Goal: Task Accomplishment & Management: Use online tool/utility

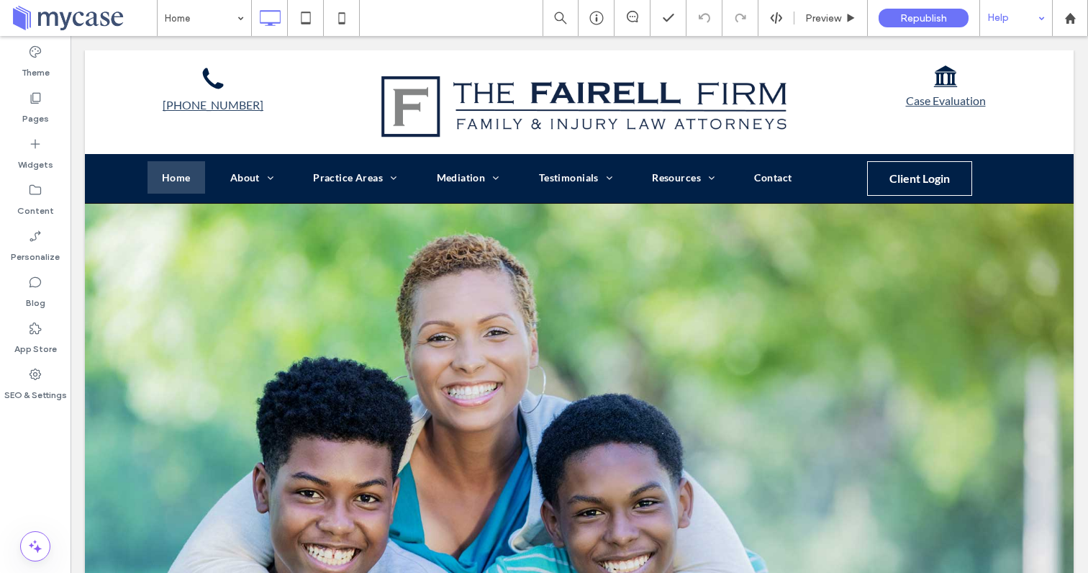
click at [995, 20] on div "Help" at bounding box center [1016, 18] width 72 height 36
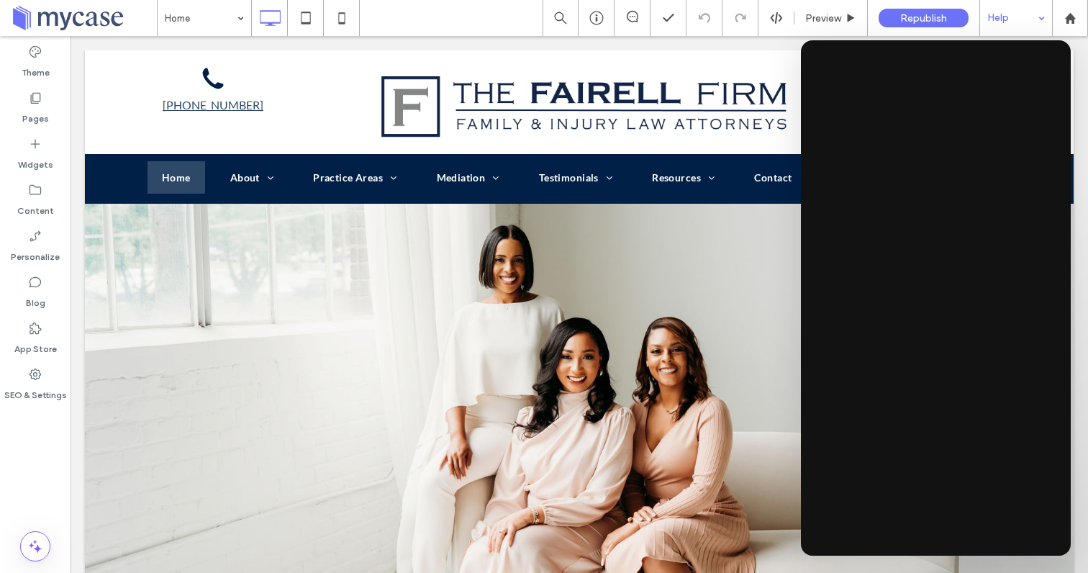
click at [995, 19] on div "Help" at bounding box center [1016, 18] width 72 height 36
click at [1017, 25] on div "Help" at bounding box center [1016, 18] width 72 height 36
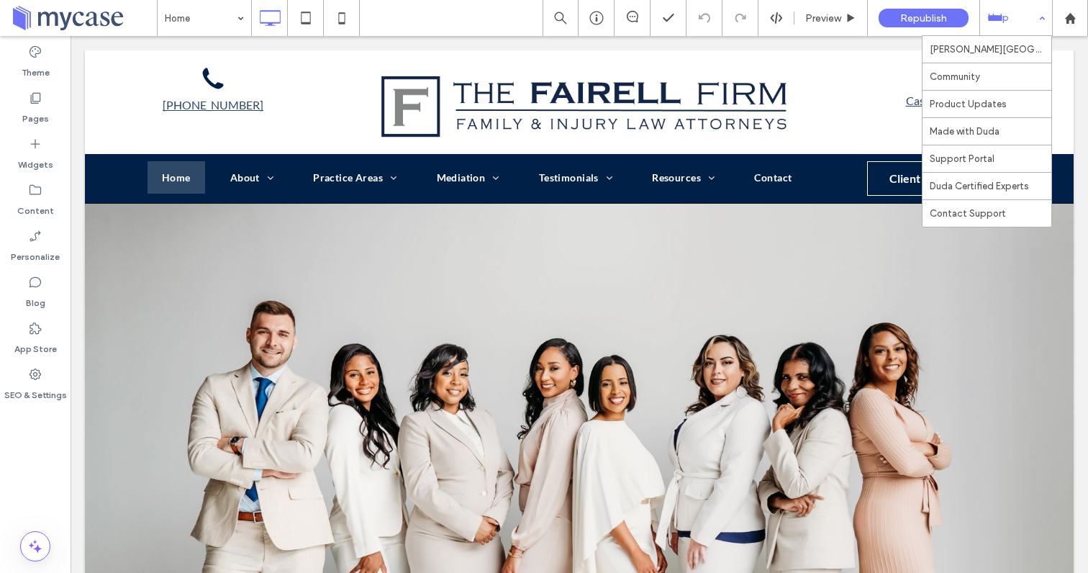
click at [1010, 13] on div "Help" at bounding box center [1016, 18] width 72 height 36
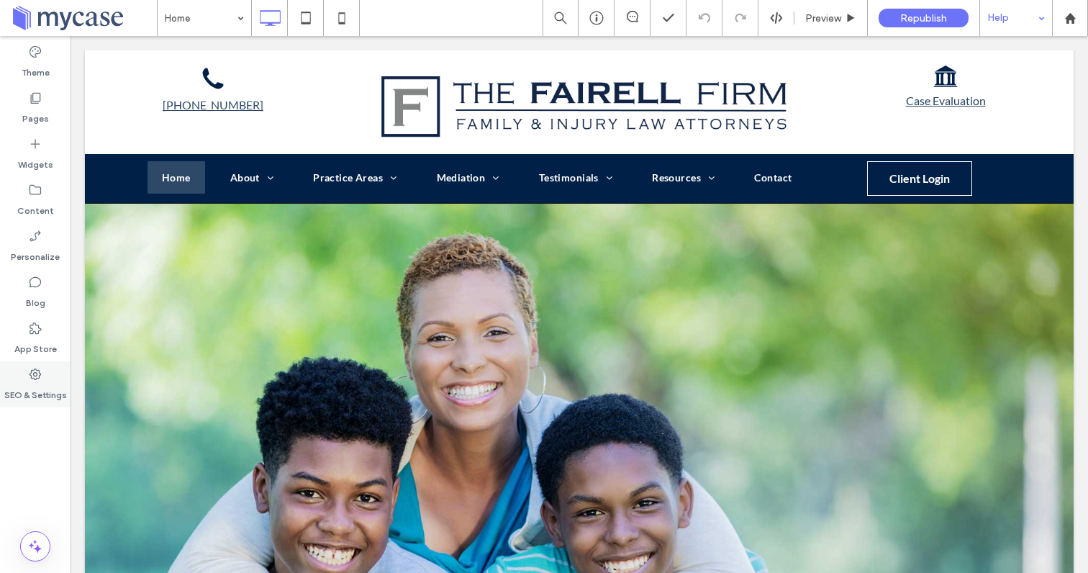
click at [37, 381] on label "SEO & Settings" at bounding box center [35, 391] width 63 height 20
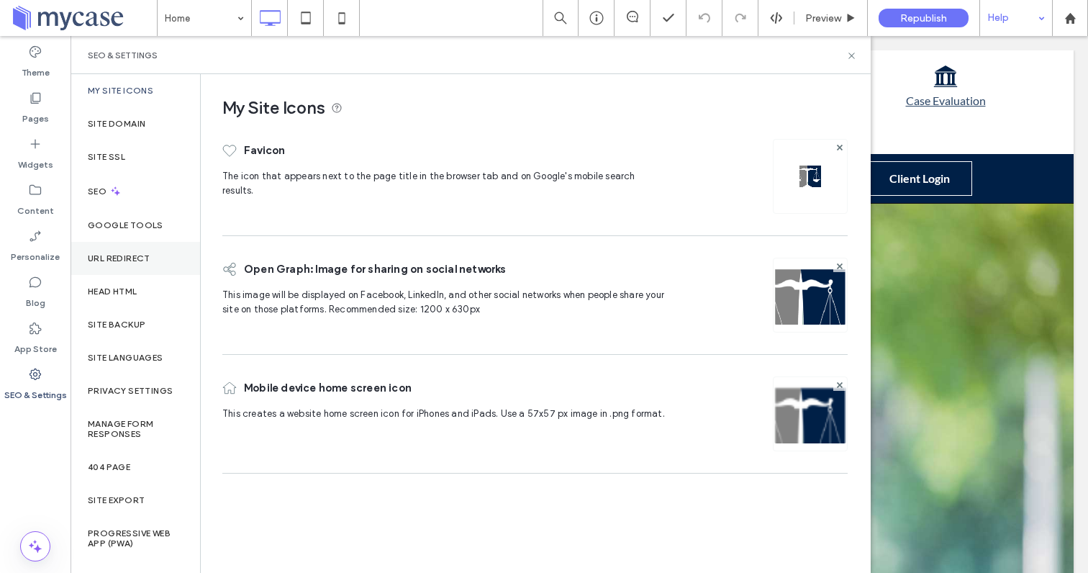
click at [137, 264] on div "URL Redirect" at bounding box center [136, 258] width 130 height 33
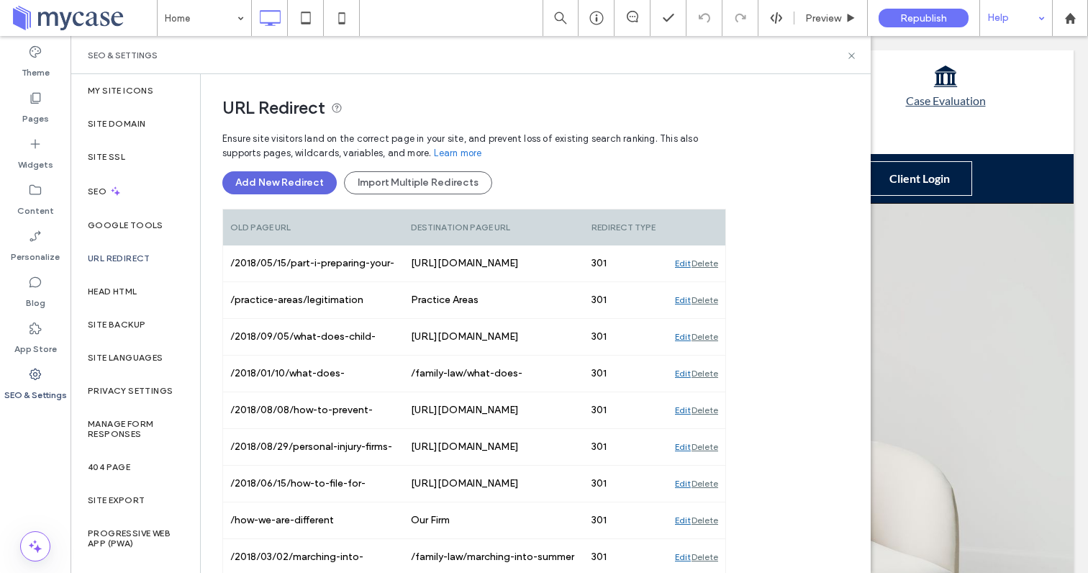
click at [268, 180] on button "Add New Redirect" at bounding box center [279, 182] width 114 height 23
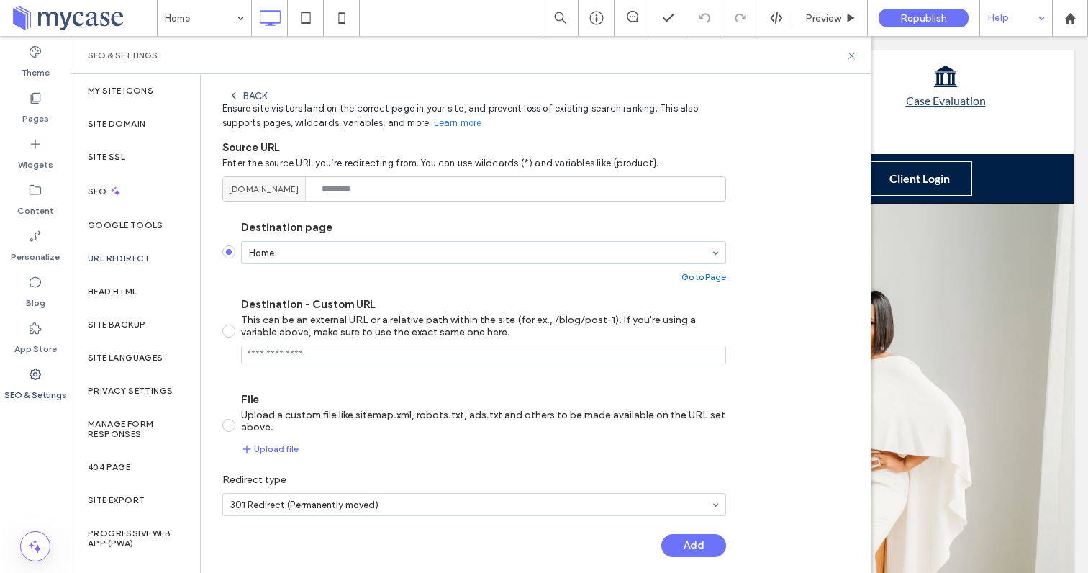
scroll to position [44, 0]
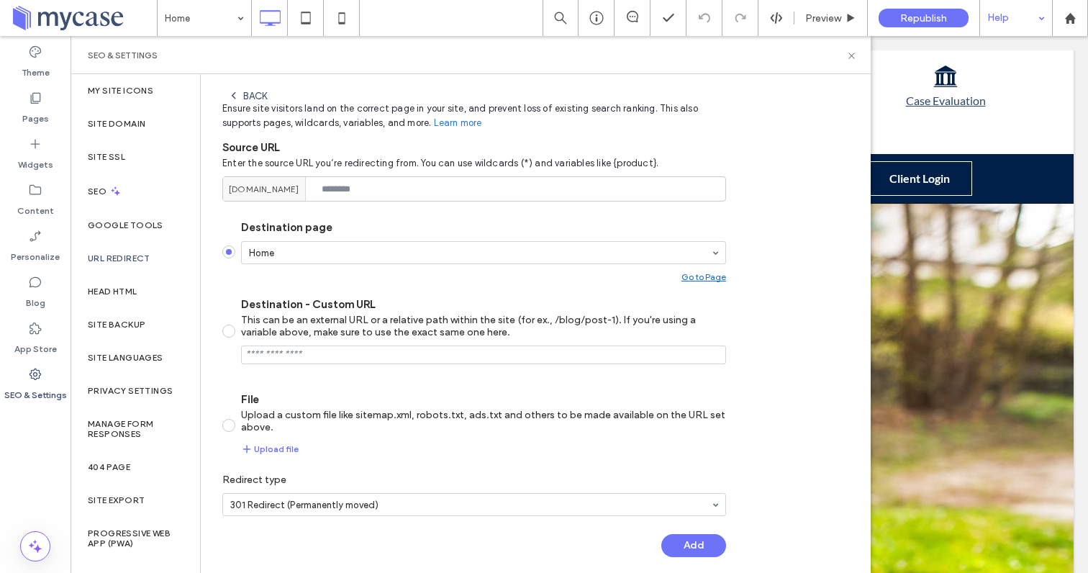
click at [235, 429] on label "File Upload a custom file like sitemap.xml, robots.txt, ads.txt and others to b…" at bounding box center [474, 425] width 504 height 65
click at [273, 450] on button "Upload file" at bounding box center [270, 448] width 58 height 17
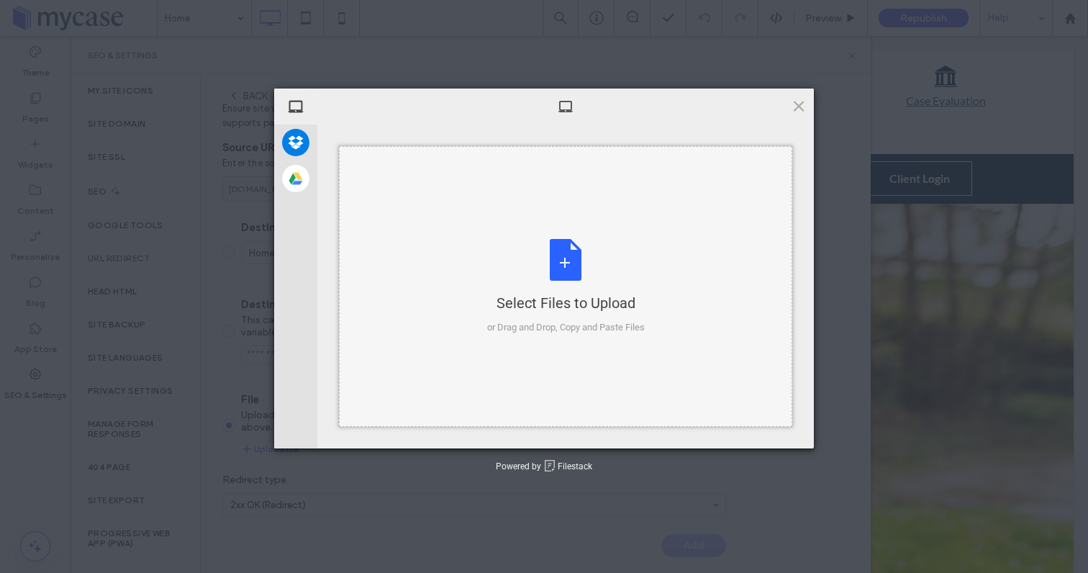
click at [446, 265] on div "Select Files to Upload or Drag and Drop, Copy and Paste Files" at bounding box center [565, 286] width 453 height 281
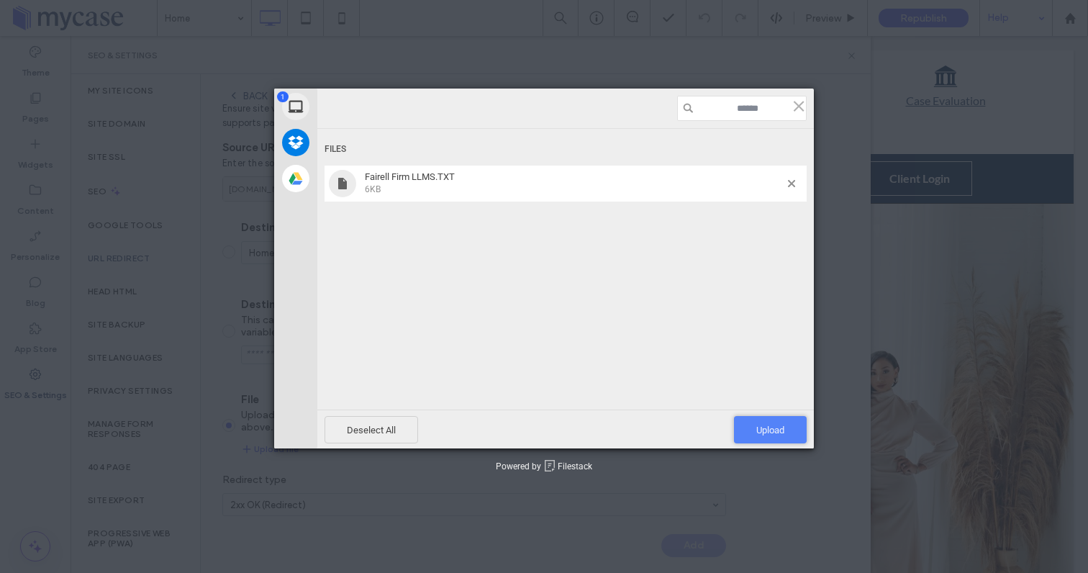
click at [752, 429] on span "Upload 1" at bounding box center [770, 429] width 73 height 27
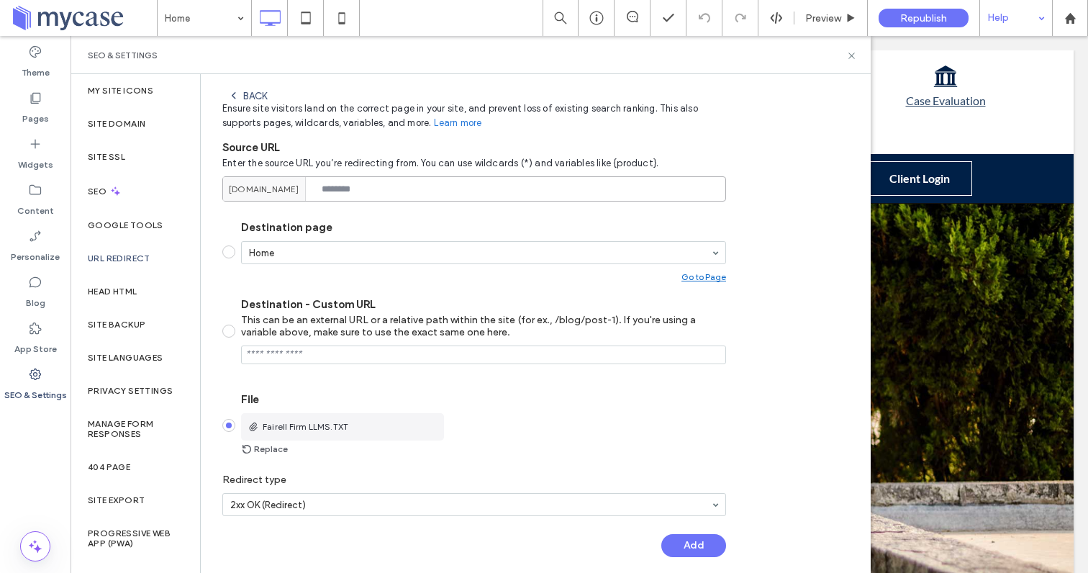
click at [459, 186] on input at bounding box center [474, 188] width 504 height 25
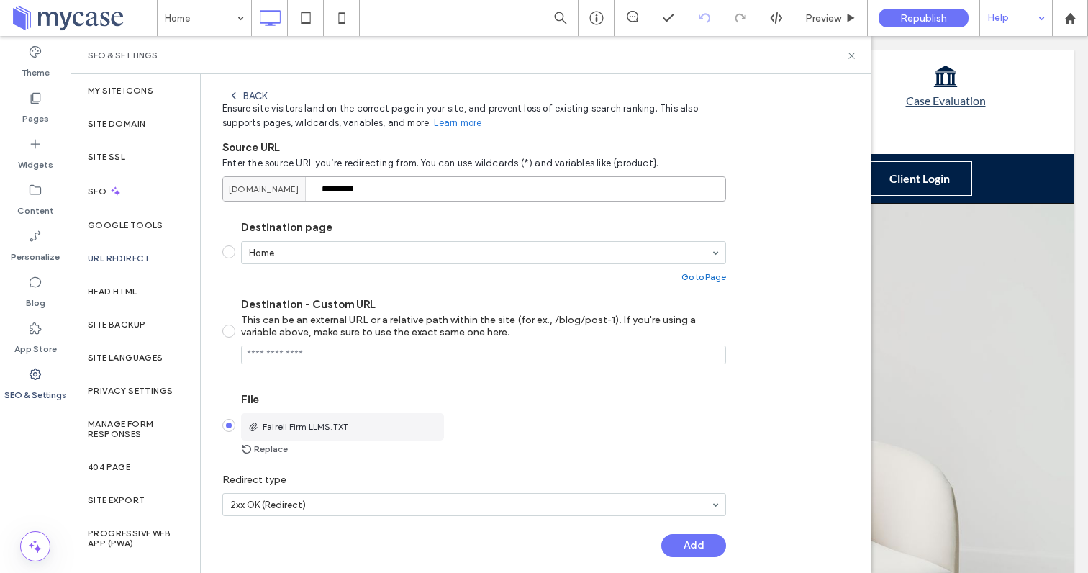
type input "*********"
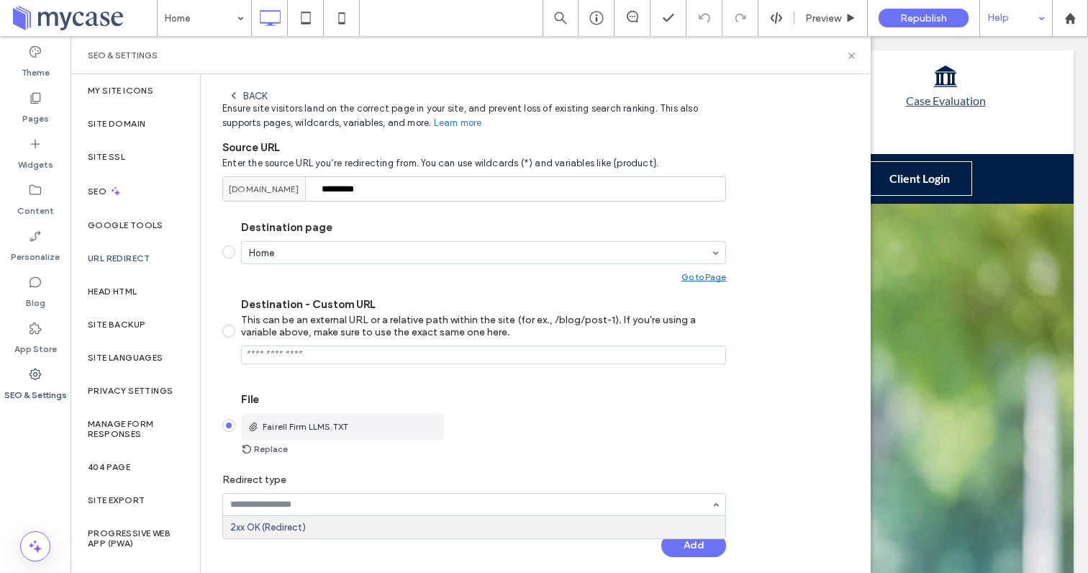
click at [374, 502] on input at bounding box center [470, 504] width 481 height 10
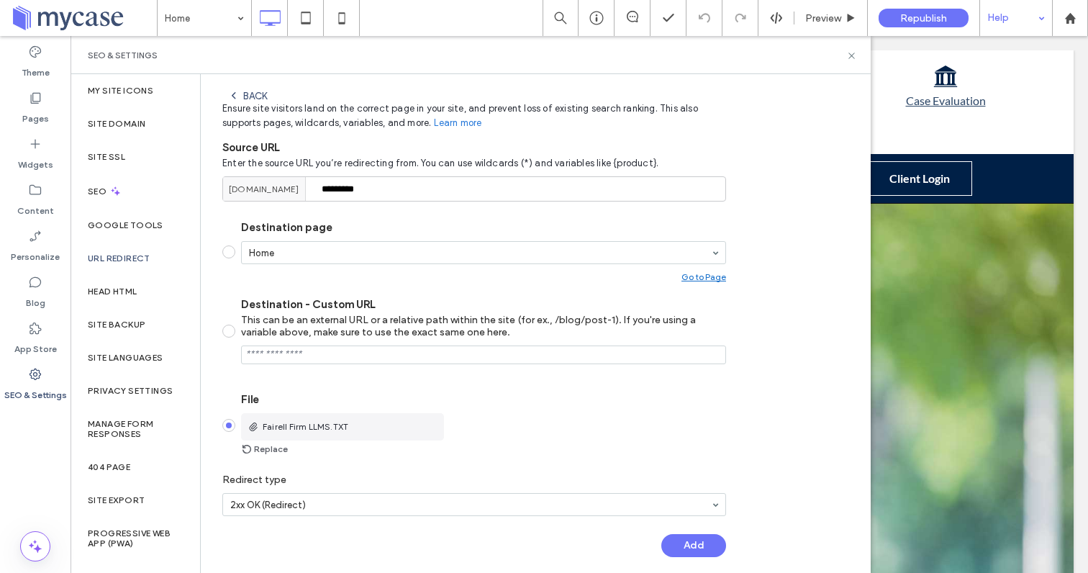
click at [512, 425] on div "Fairell Firm LLMS.TXT Replace" at bounding box center [483, 435] width 485 height 45
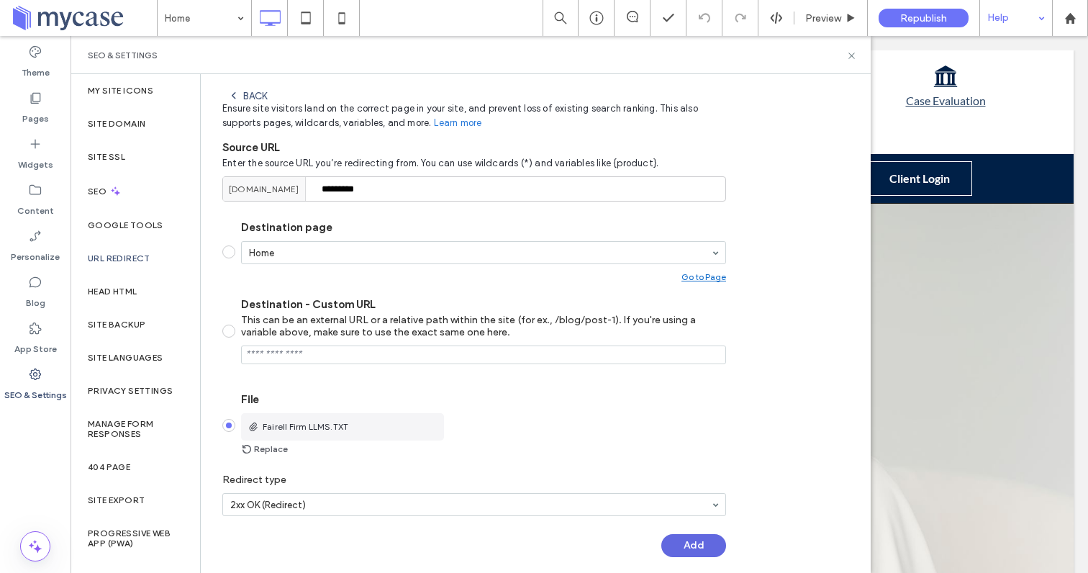
click at [681, 545] on button "Add" at bounding box center [693, 545] width 65 height 23
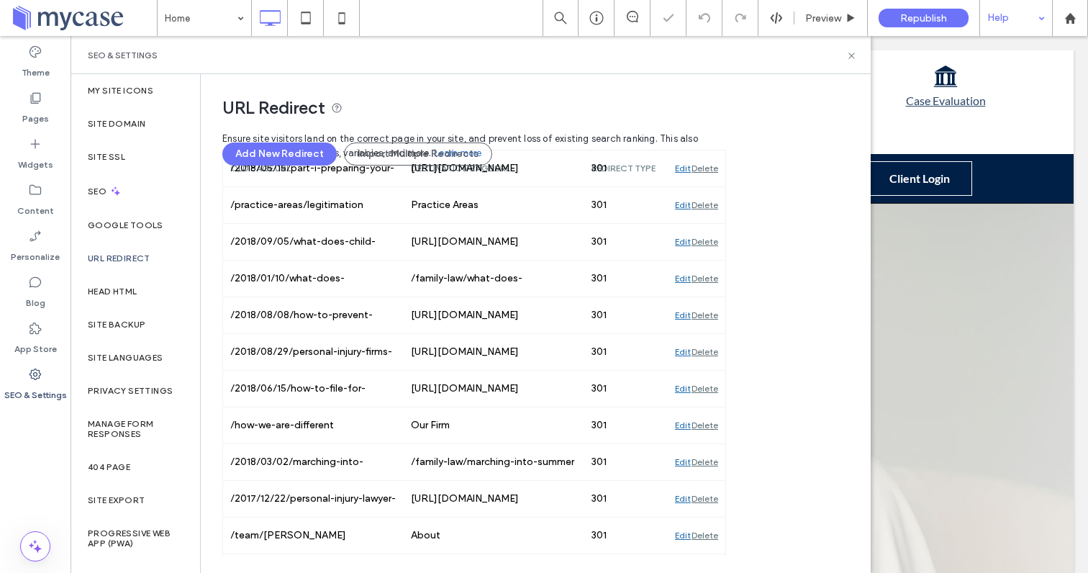
scroll to position [0, 0]
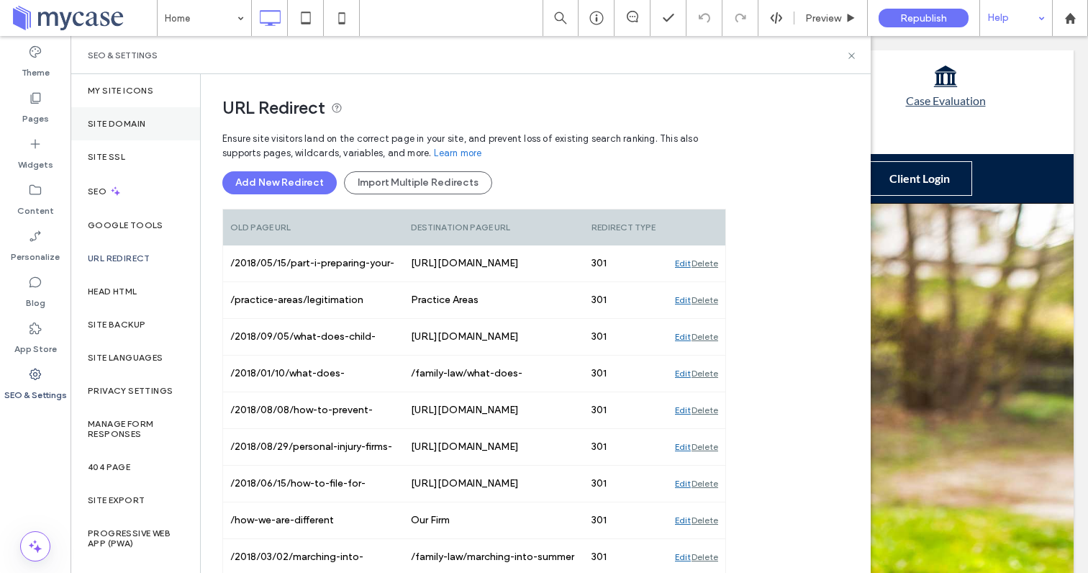
click at [115, 119] on label "Site Domain" at bounding box center [117, 124] width 58 height 10
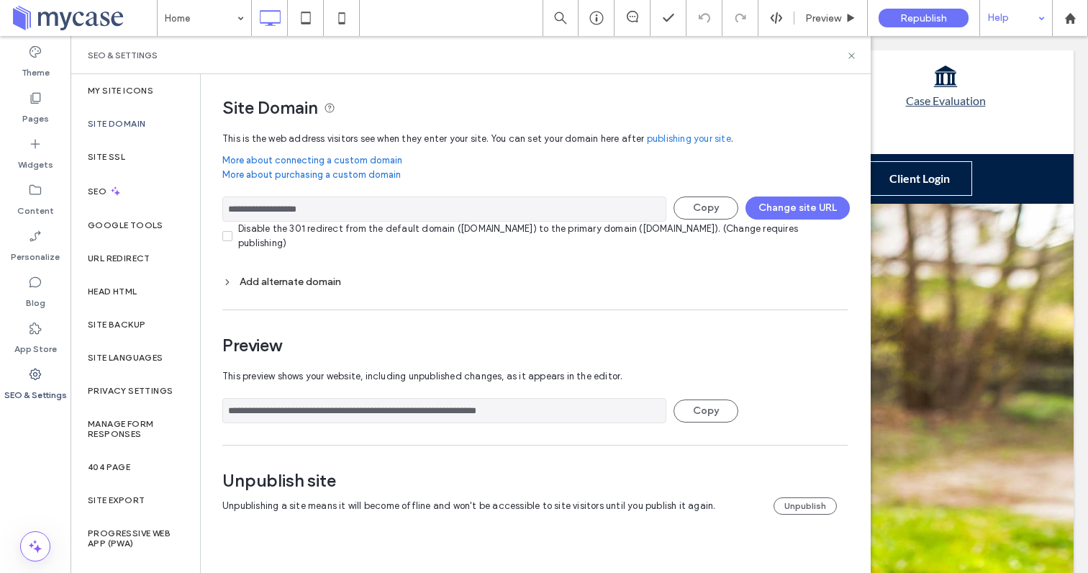
drag, startPoint x: 325, startPoint y: 213, endPoint x: 225, endPoint y: 214, distance: 100.7
click at [225, 214] on input "**********" at bounding box center [444, 208] width 444 height 25
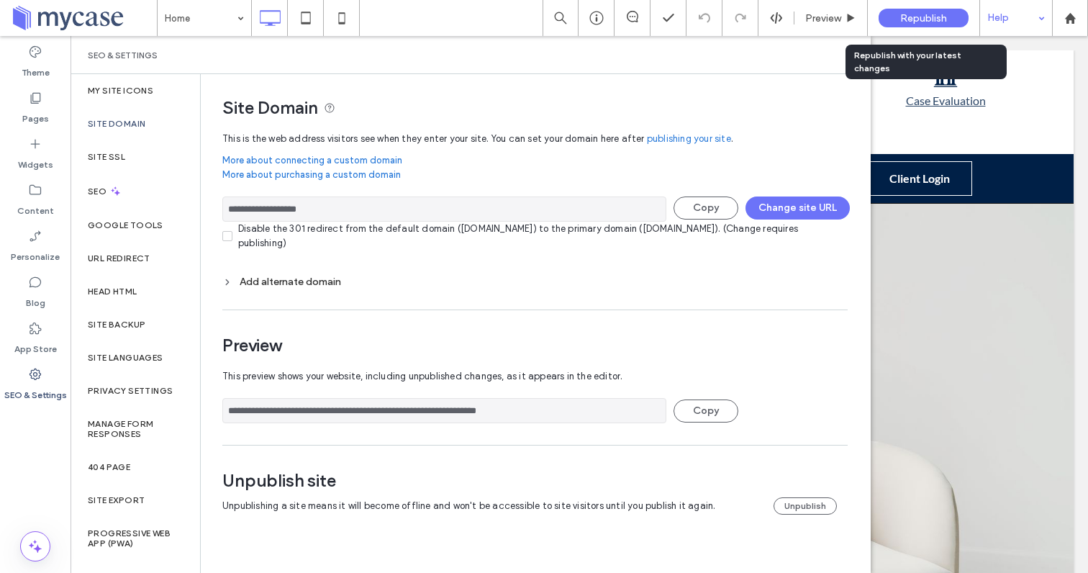
click at [910, 16] on span "Republish" at bounding box center [923, 18] width 47 height 12
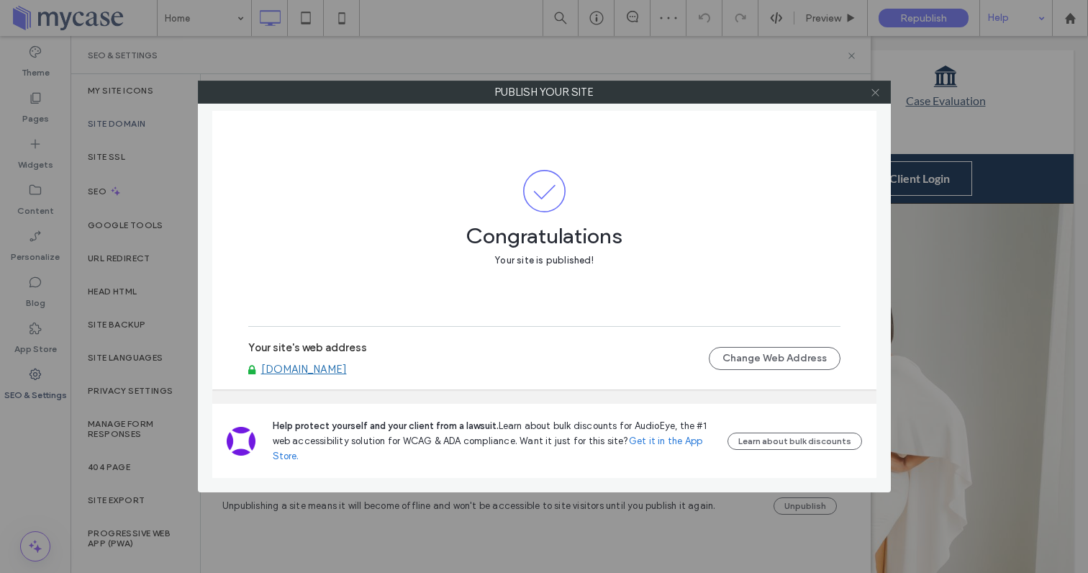
click at [877, 92] on icon at bounding box center [875, 92] width 11 height 11
